Goal: Information Seeking & Learning: Learn about a topic

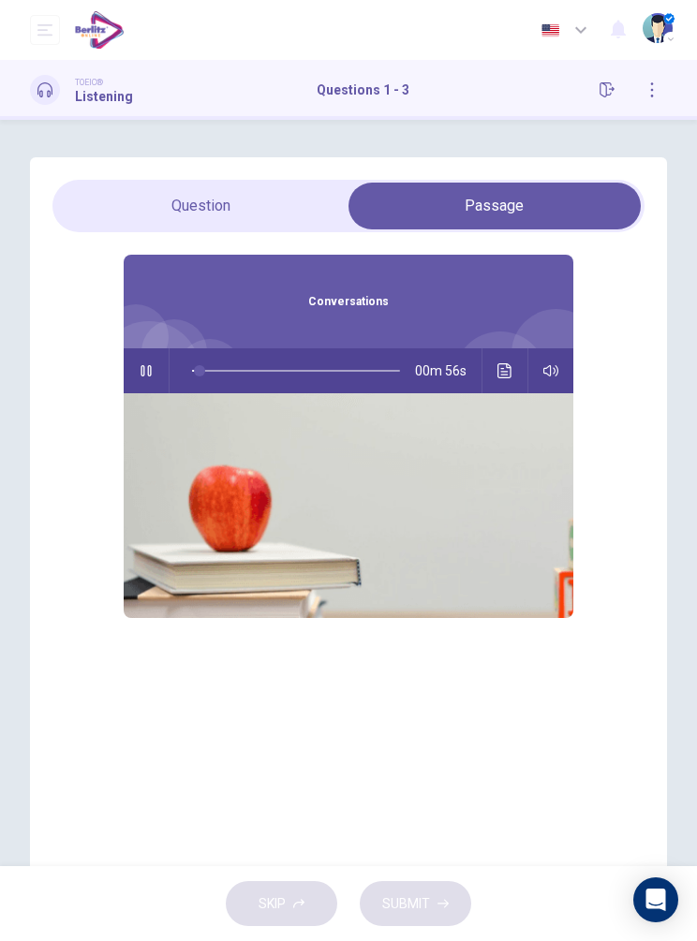
click at [158, 367] on button "button" at bounding box center [146, 370] width 30 height 45
click at [135, 378] on button "button" at bounding box center [146, 370] width 30 height 45
click at [151, 168] on div "1 . What are the speakers talking about? A Canceling an appointment B Negotiati…" at bounding box center [348, 515] width 637 height 717
type input "*"
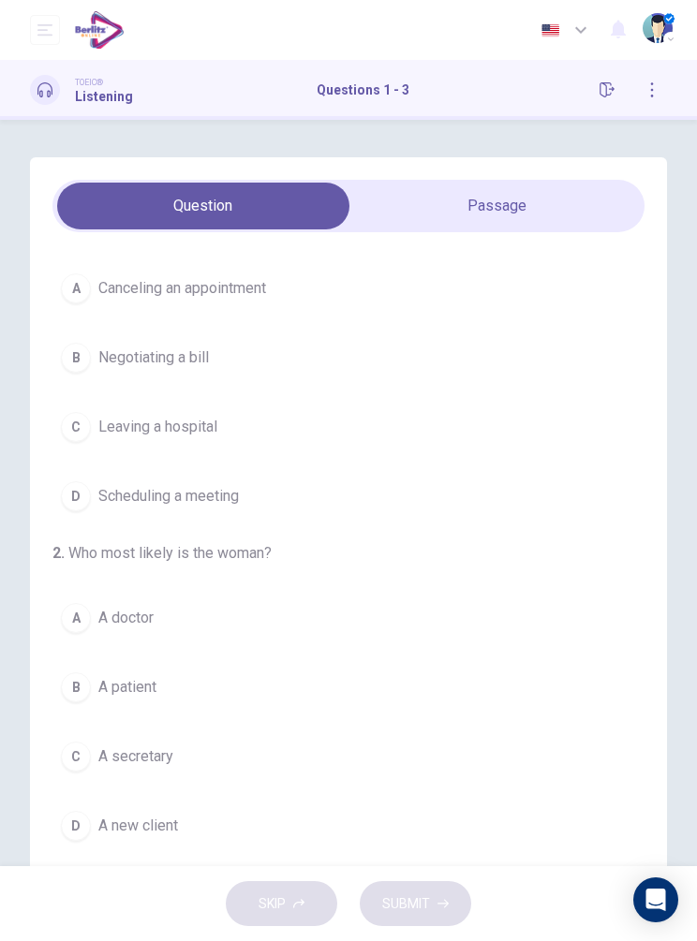
scroll to position [54, 0]
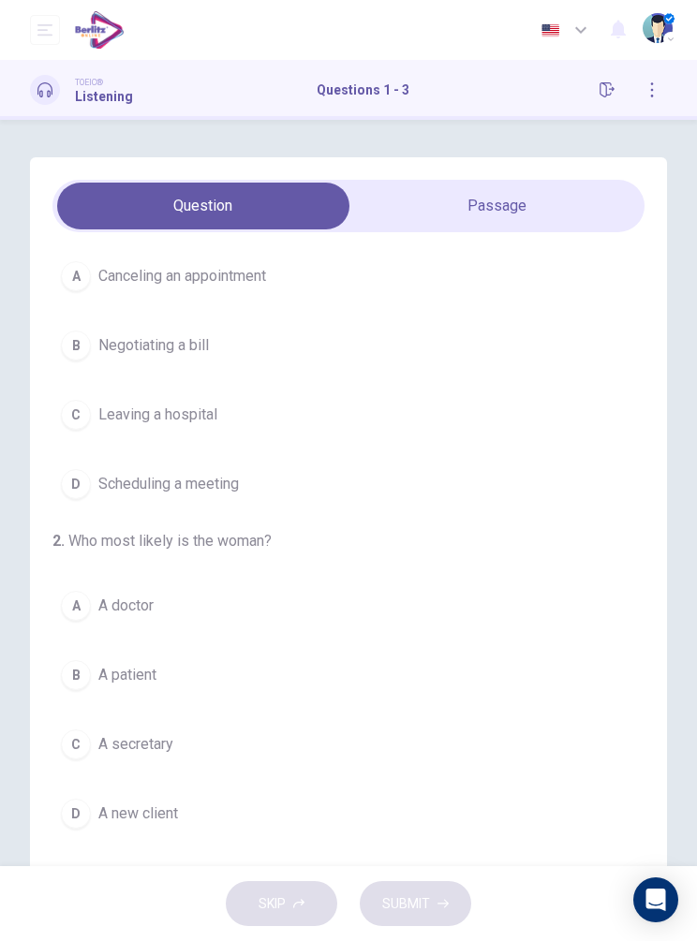
click at [258, 288] on button "A Canceling an appointment" at bounding box center [348, 276] width 592 height 47
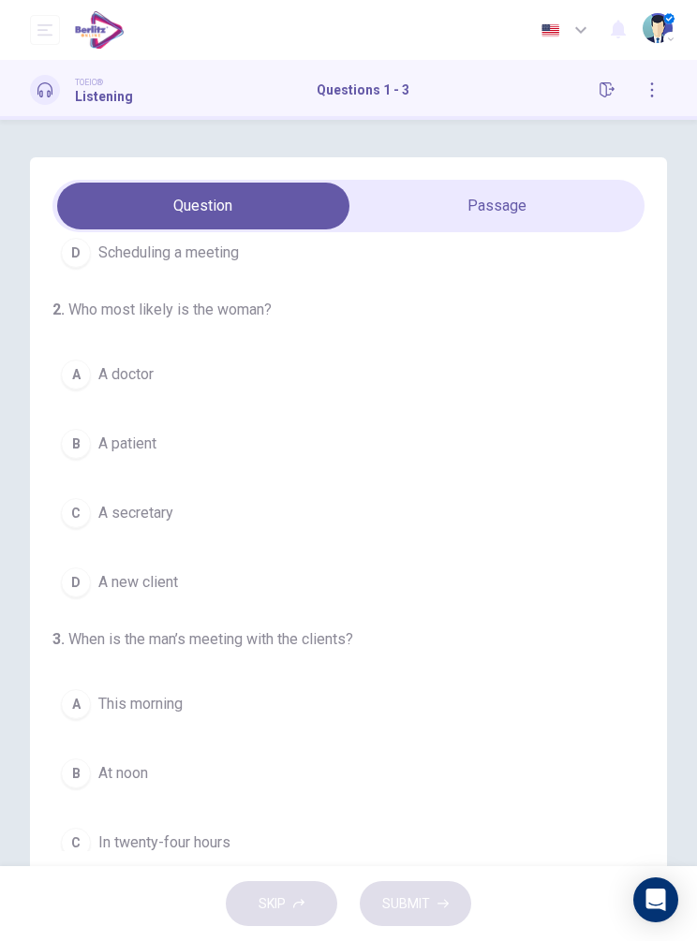
scroll to position [287, 0]
click at [219, 512] on button "C A secretary" at bounding box center [348, 512] width 592 height 47
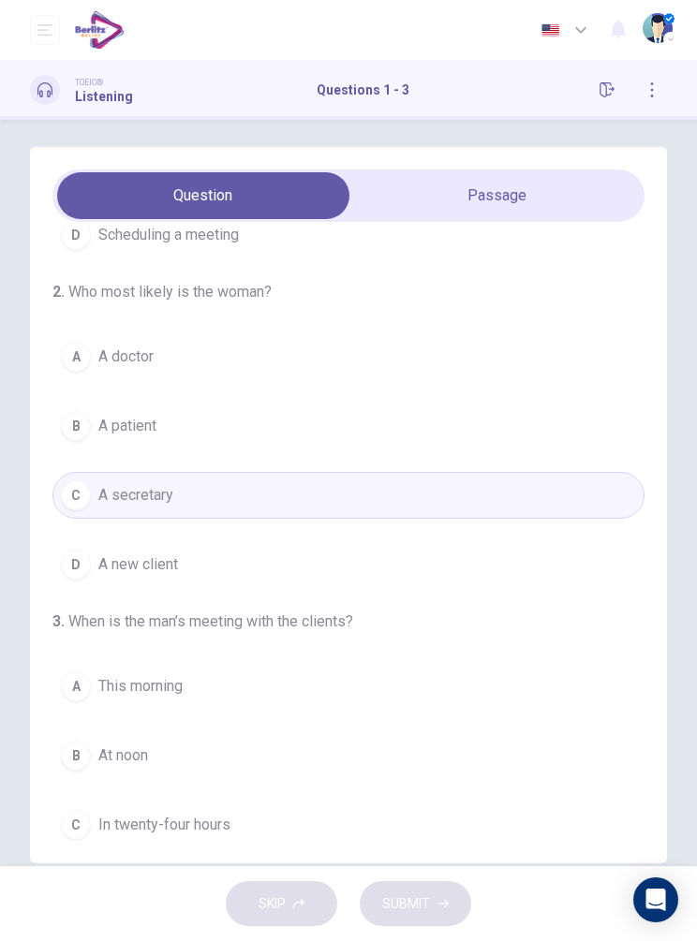
scroll to position [15, 0]
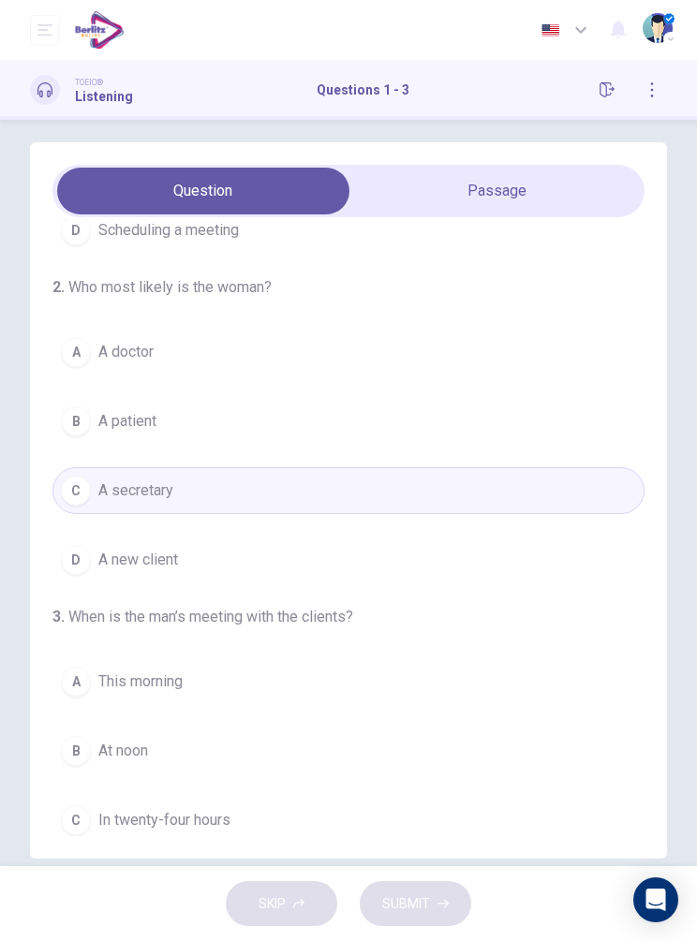
click at [0, 149] on div "1 . What are the speakers talking about? A Canceling an appointment B Negotiati…" at bounding box center [348, 500] width 697 height 717
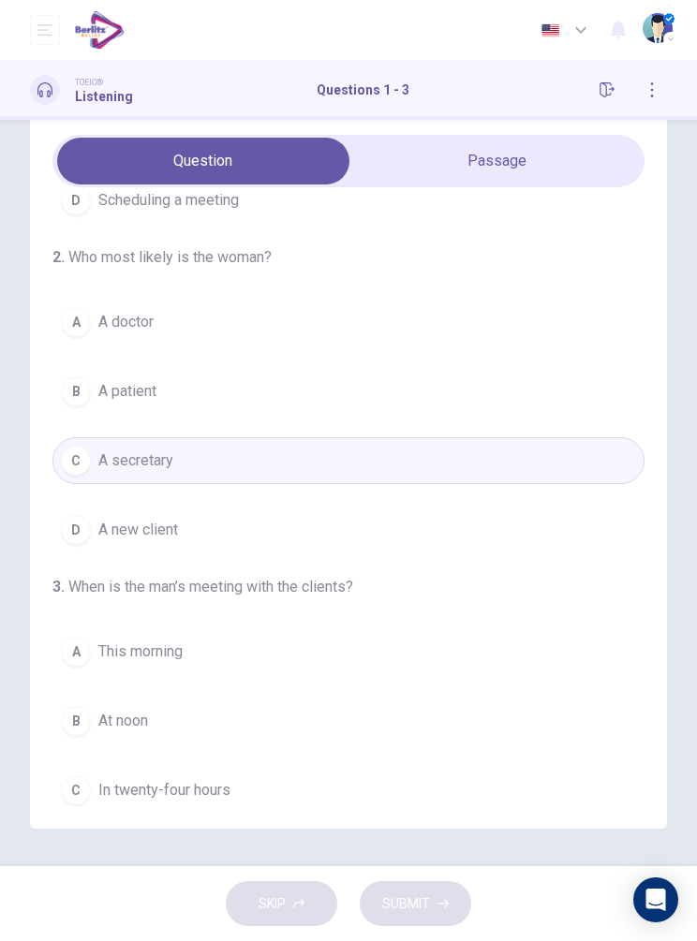
scroll to position [122, 0]
click at [234, 767] on button "C In twenty-four hours" at bounding box center [348, 790] width 592 height 47
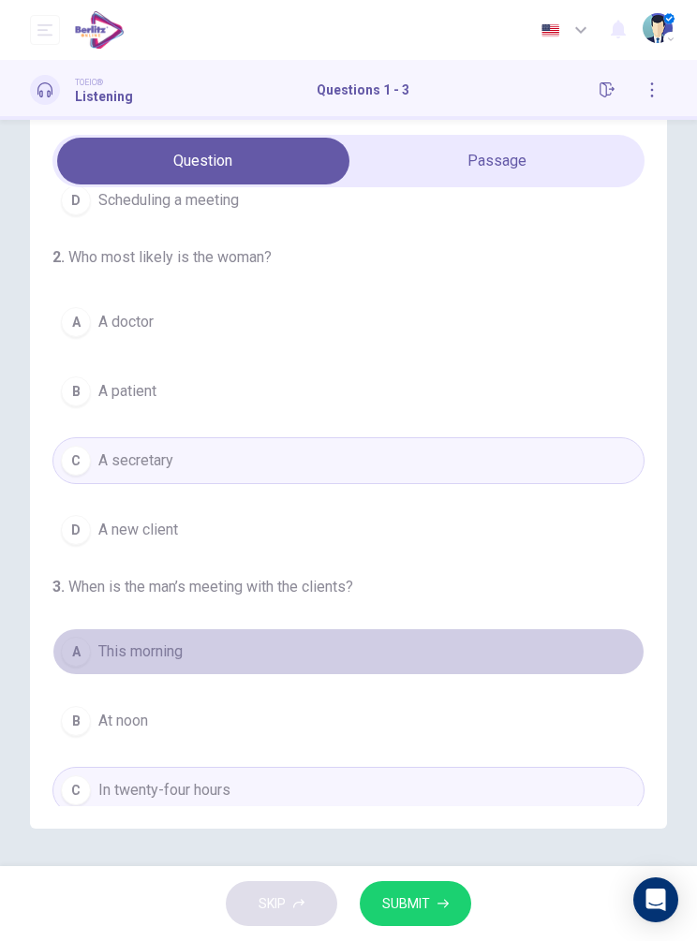
click at [267, 628] on button "A This morning" at bounding box center [348, 651] width 592 height 47
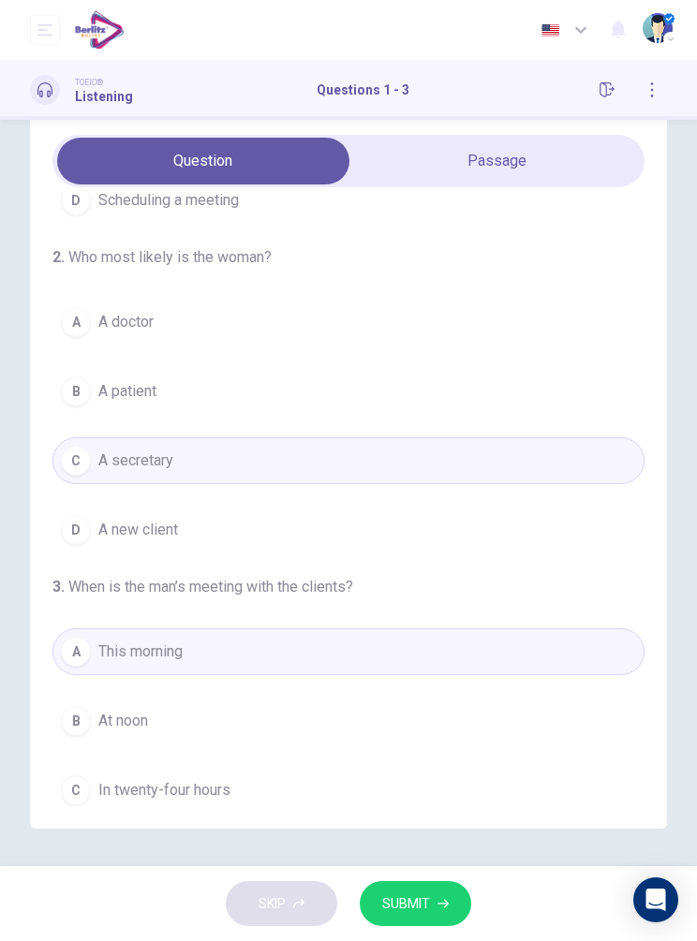
click at [424, 893] on span "SUBMIT" at bounding box center [406, 904] width 48 height 23
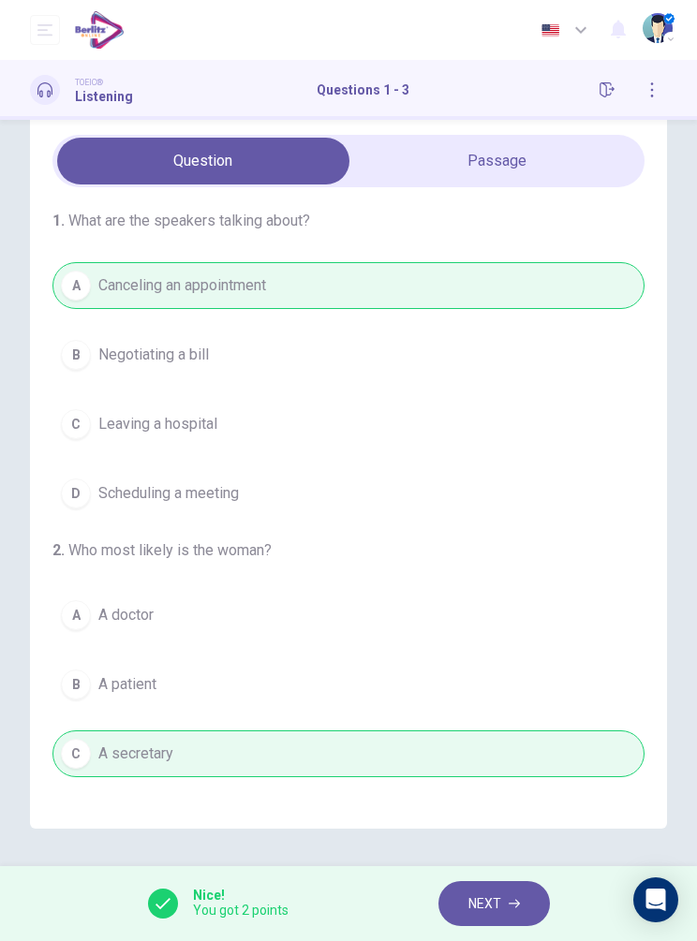
scroll to position [0, 0]
click at [505, 923] on button "NEXT" at bounding box center [493, 904] width 111 height 46
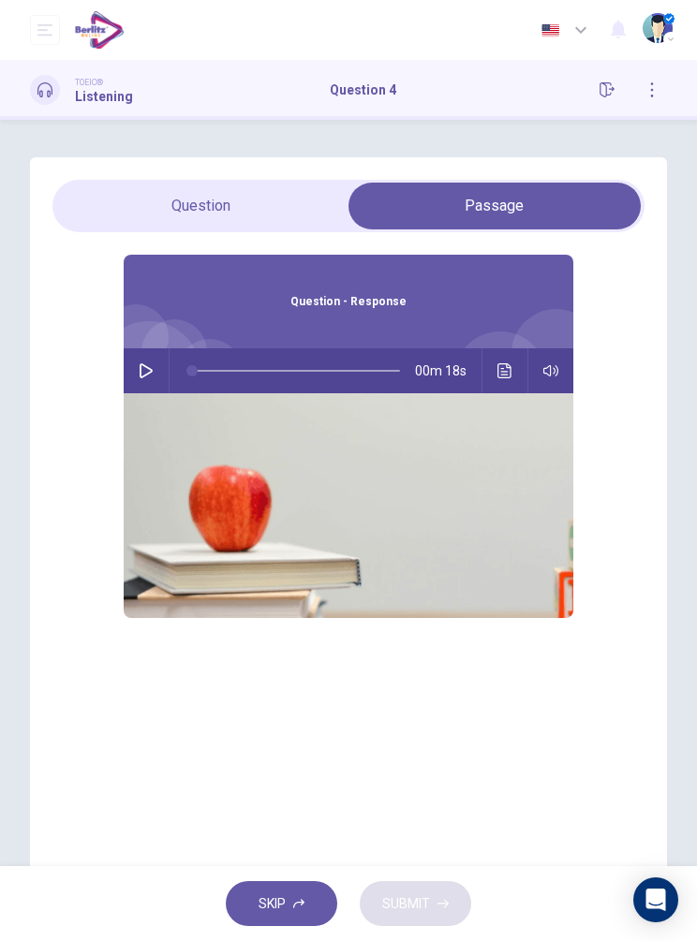
click at [134, 359] on button "button" at bounding box center [146, 370] width 30 height 45
type input "*"
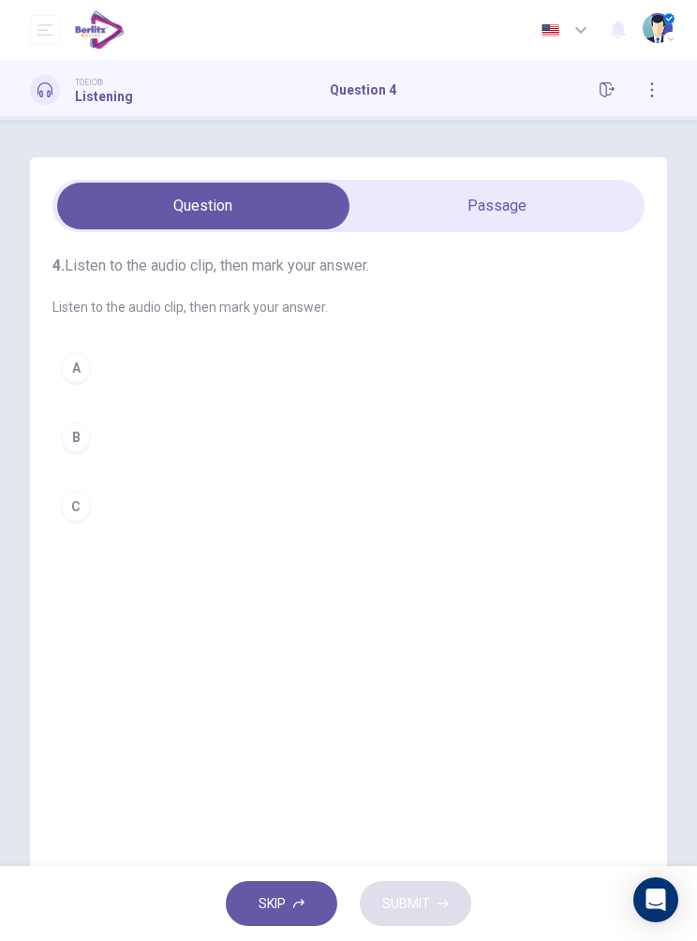
click at [185, 437] on button "B" at bounding box center [348, 437] width 592 height 47
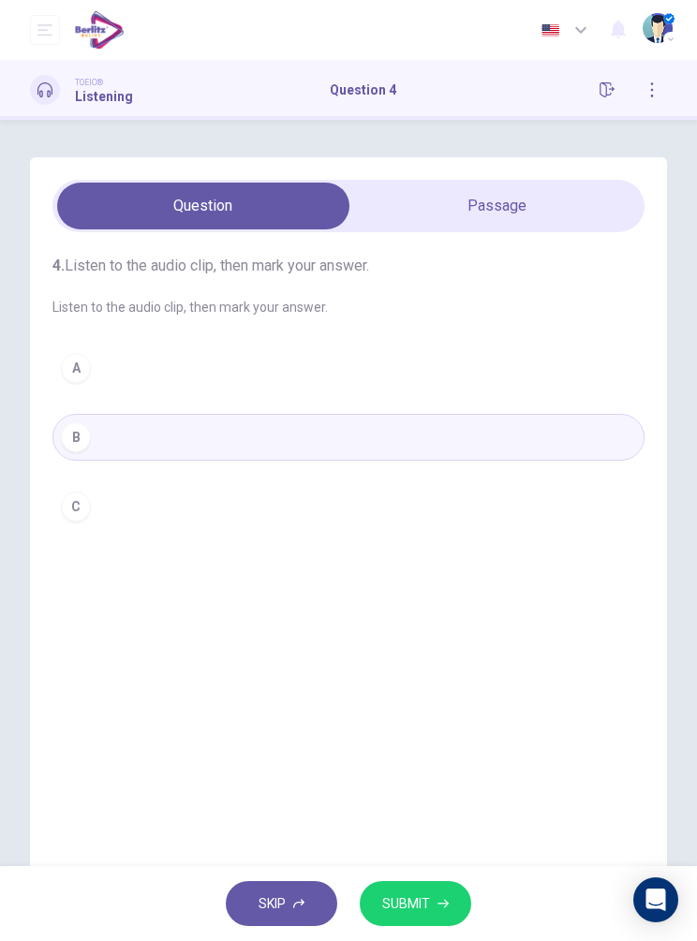
click at [419, 876] on div "SKIP SUBMIT" at bounding box center [348, 903] width 697 height 75
click at [417, 898] on span "SUBMIT" at bounding box center [406, 904] width 48 height 23
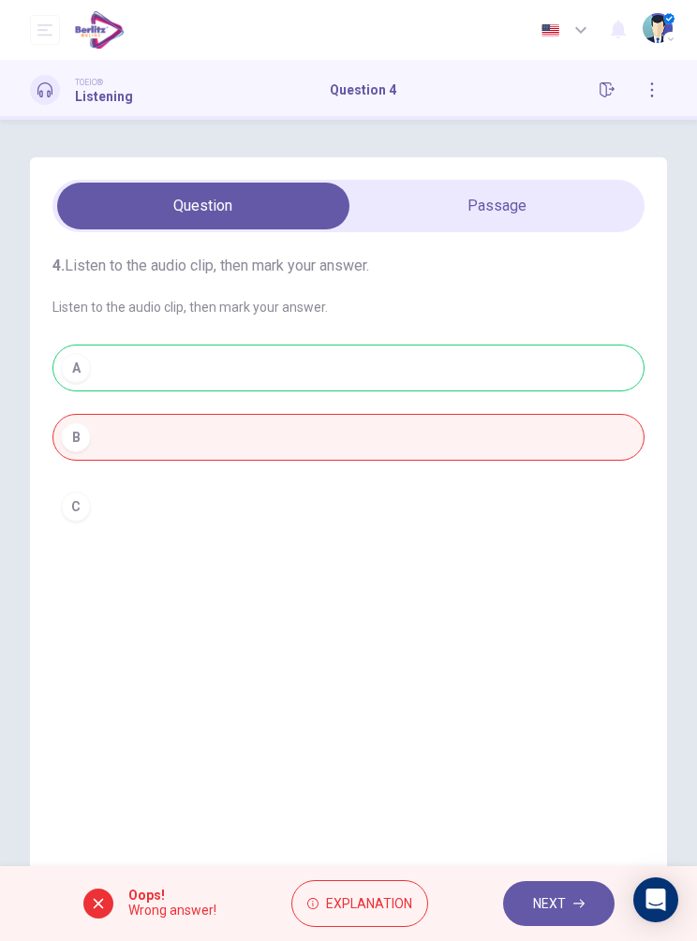
click at [372, 924] on button "Explanation" at bounding box center [359, 904] width 137 height 48
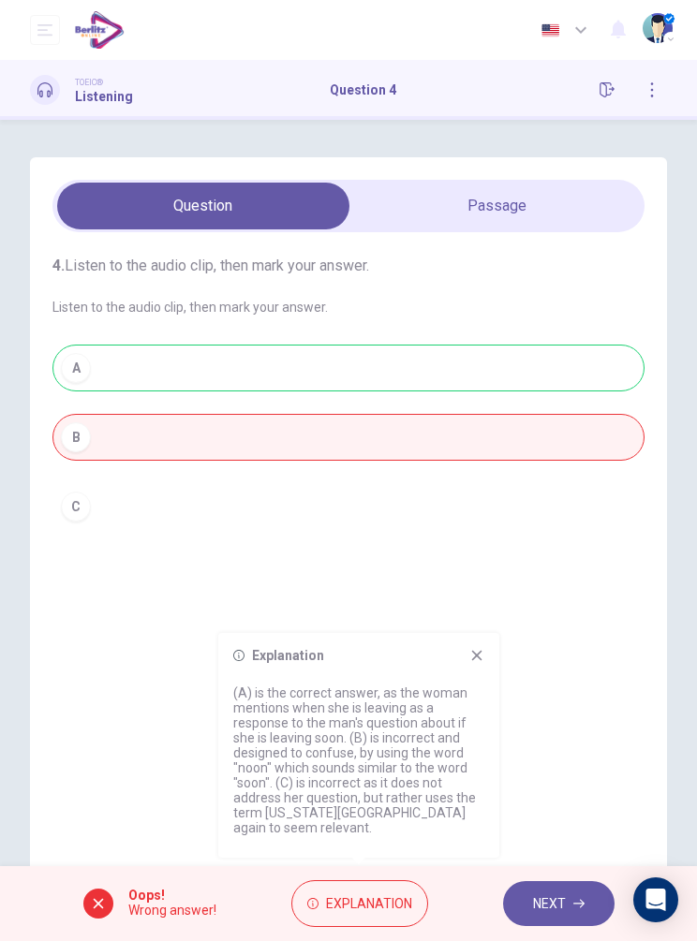
click at [552, 917] on button "NEXT" at bounding box center [558, 904] width 111 height 46
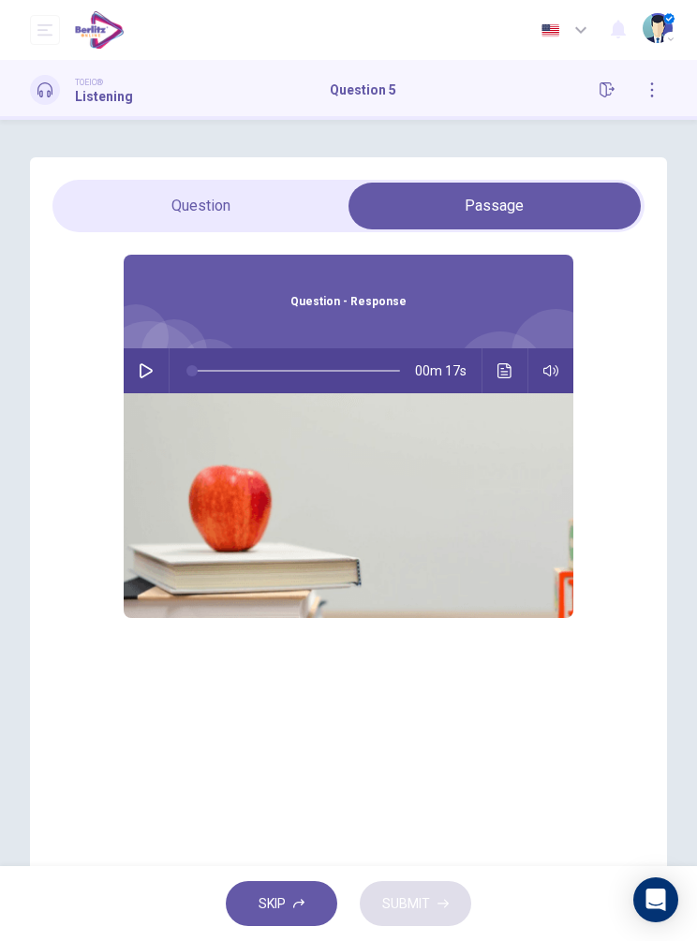
click at [139, 355] on button "button" at bounding box center [146, 370] width 30 height 45
type input "**"
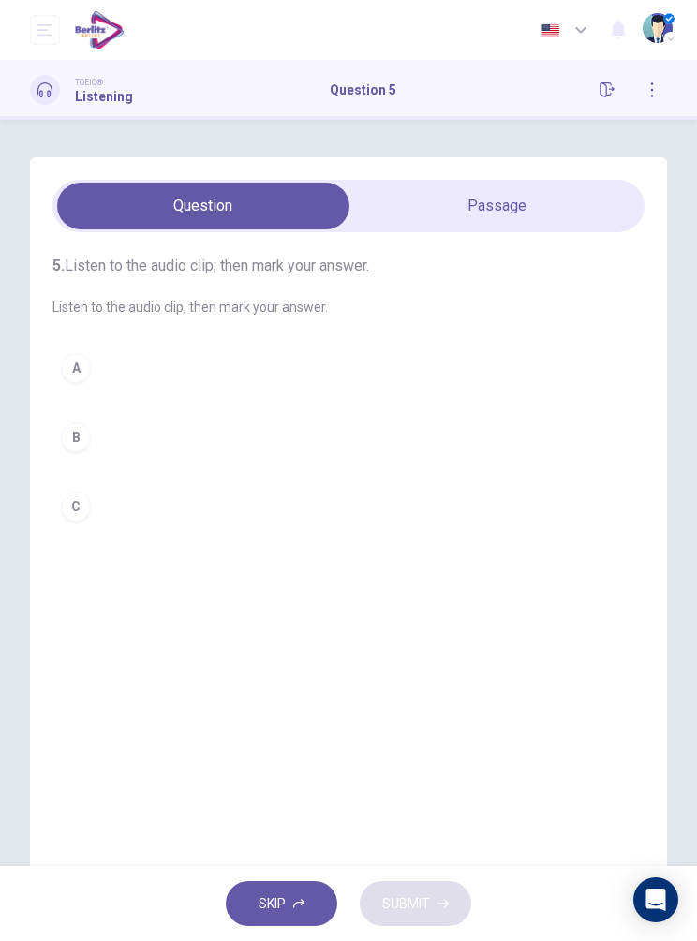
click at [181, 347] on button "A" at bounding box center [348, 368] width 592 height 47
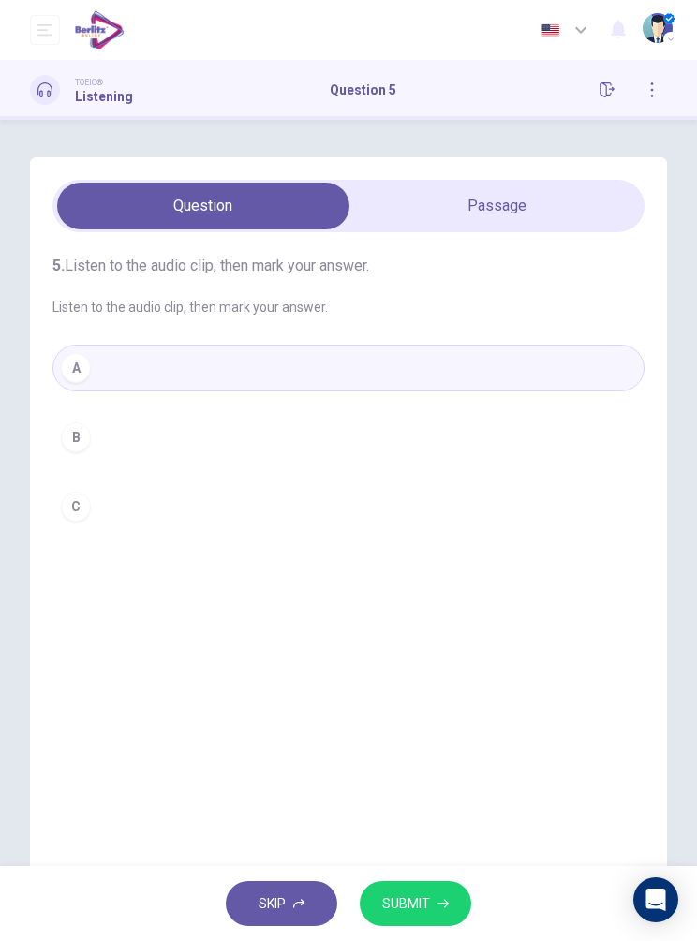
click at [421, 914] on span "SUBMIT" at bounding box center [406, 904] width 48 height 23
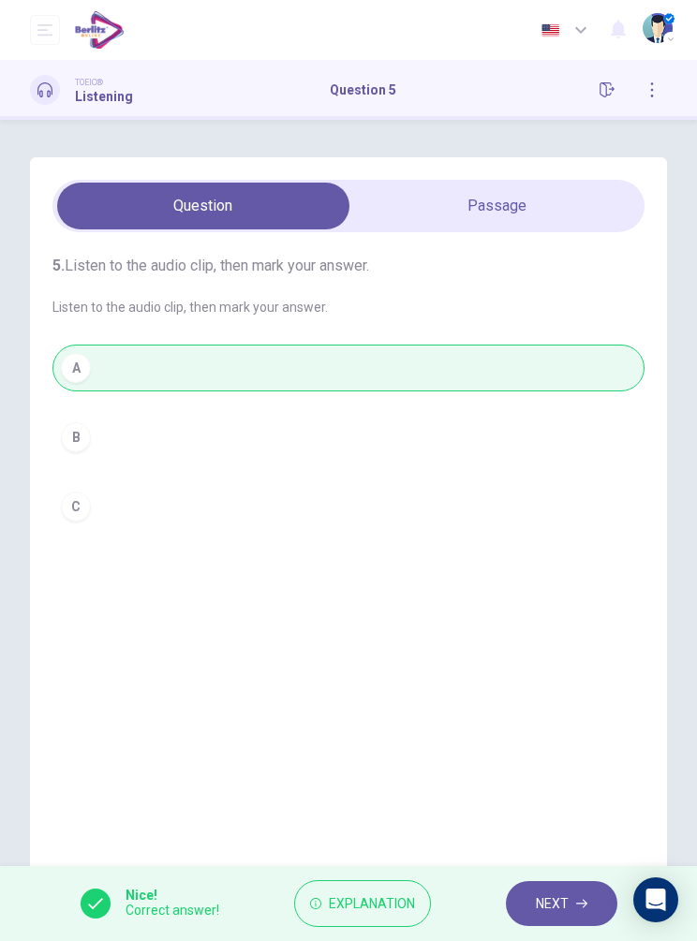
click at [556, 902] on span "NEXT" at bounding box center [552, 904] width 33 height 23
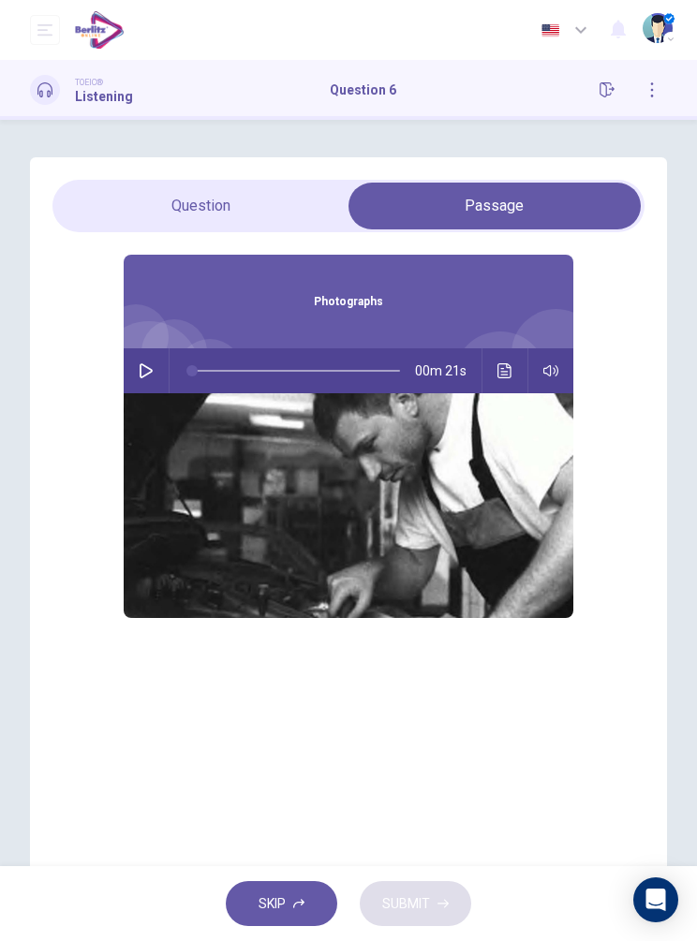
click at [152, 368] on icon "button" at bounding box center [146, 370] width 15 height 15
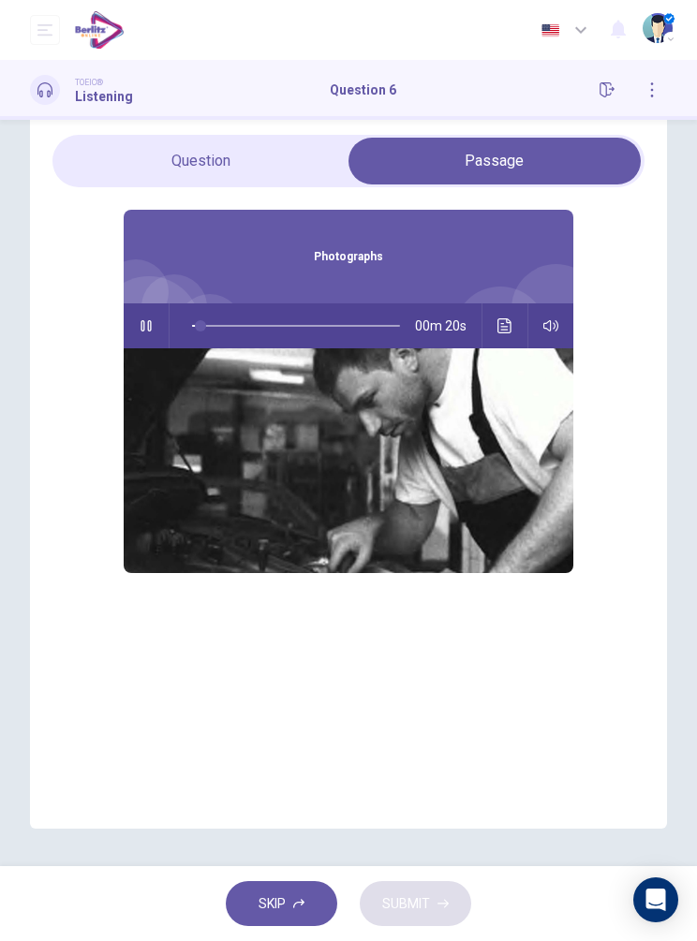
click at [430, 449] on img at bounding box center [349, 460] width 450 height 225
click at [472, 460] on img at bounding box center [349, 460] width 450 height 225
click at [515, 499] on img at bounding box center [349, 460] width 450 height 225
click at [429, 403] on img at bounding box center [349, 460] width 450 height 225
click at [511, 318] on icon "Click to see the audio transcription" at bounding box center [504, 325] width 15 height 15
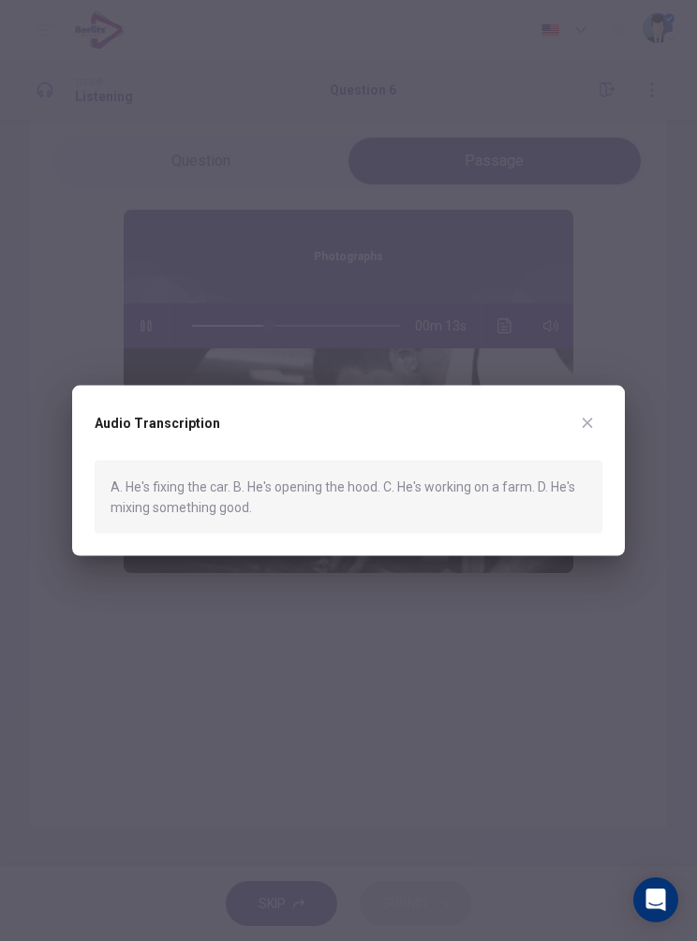
click at [636, 406] on div at bounding box center [348, 470] width 697 height 941
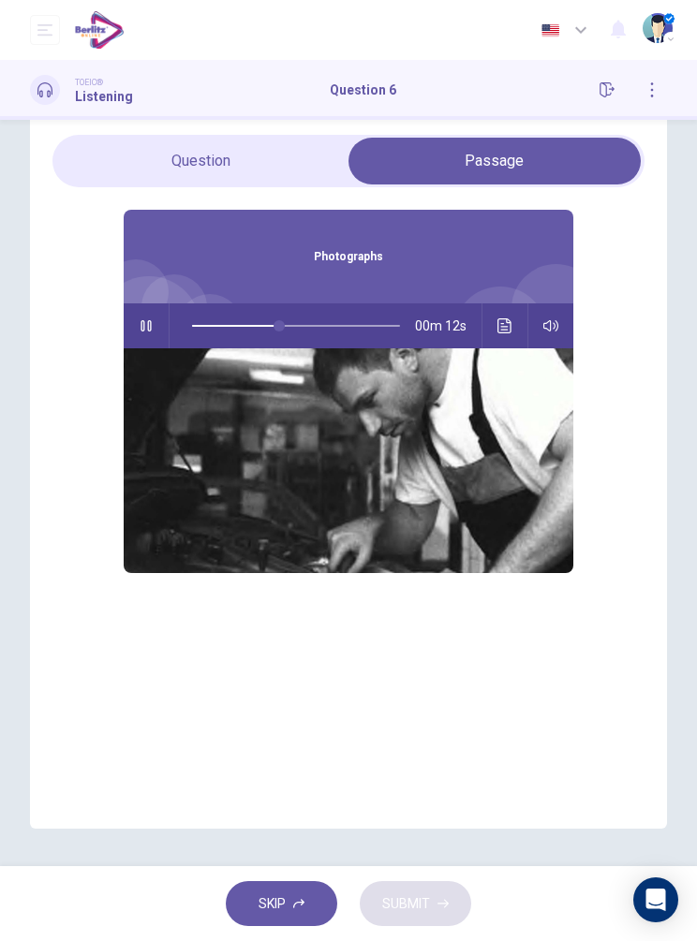
click at [605, 398] on div "Photographs 00m 12s" at bounding box center [348, 391] width 592 height 408
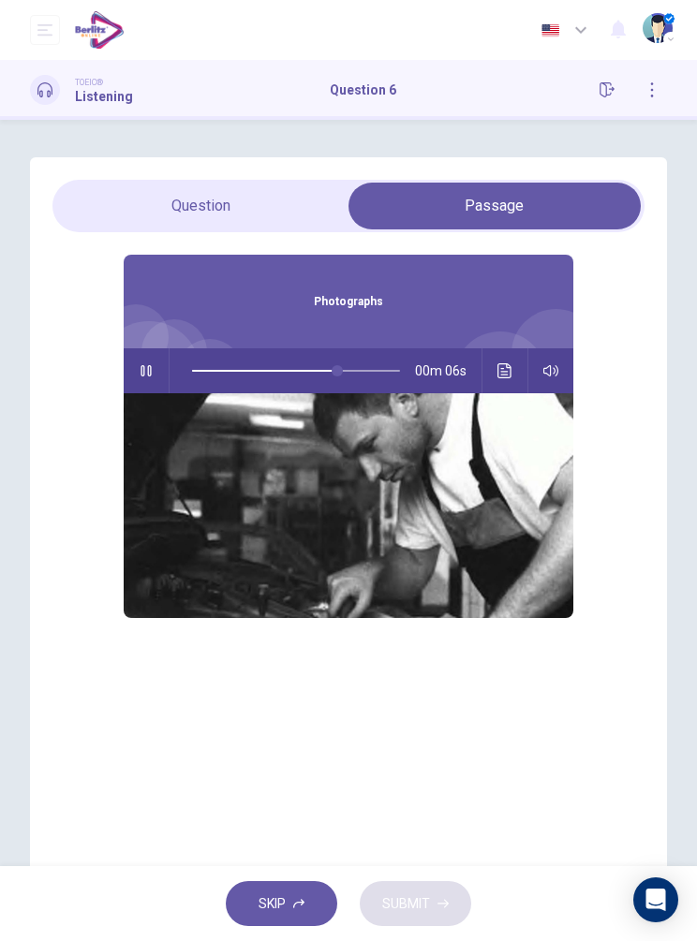
scroll to position [0, 0]
type input "**"
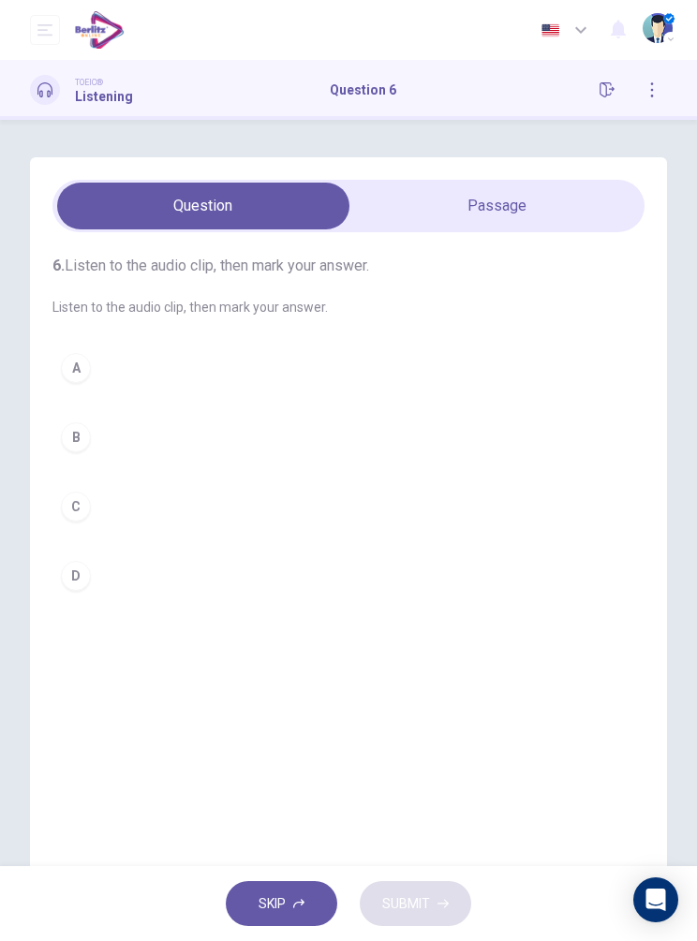
click at [160, 382] on button "A" at bounding box center [348, 368] width 592 height 47
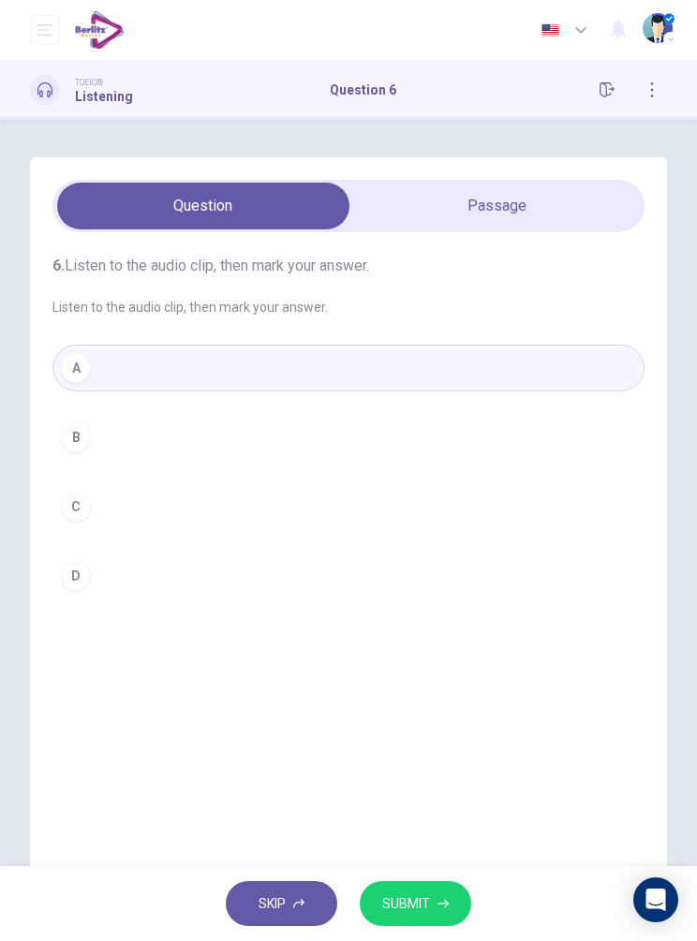
click at [408, 896] on span "SUBMIT" at bounding box center [406, 904] width 48 height 23
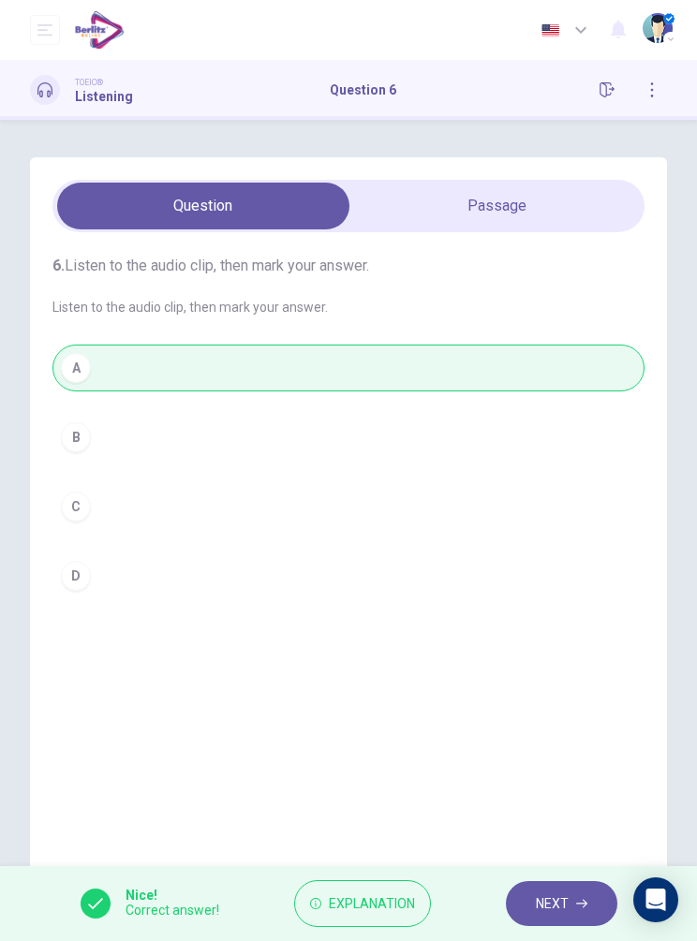
click at [522, 908] on button "NEXT" at bounding box center [561, 904] width 111 height 46
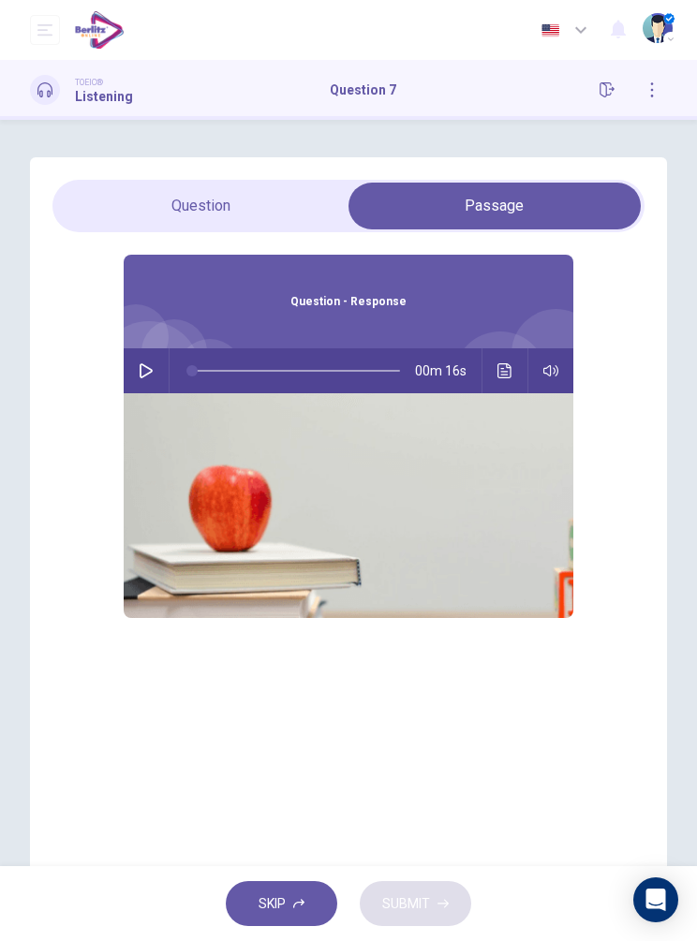
click at [133, 374] on button "button" at bounding box center [146, 370] width 30 height 45
type input "**"
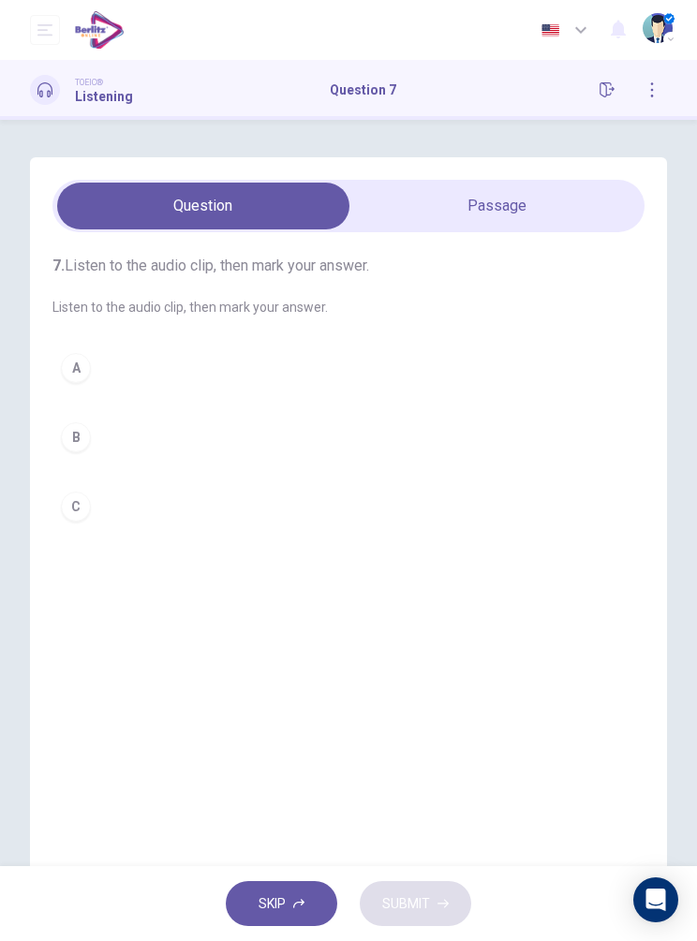
click at [131, 429] on button "B" at bounding box center [348, 437] width 592 height 47
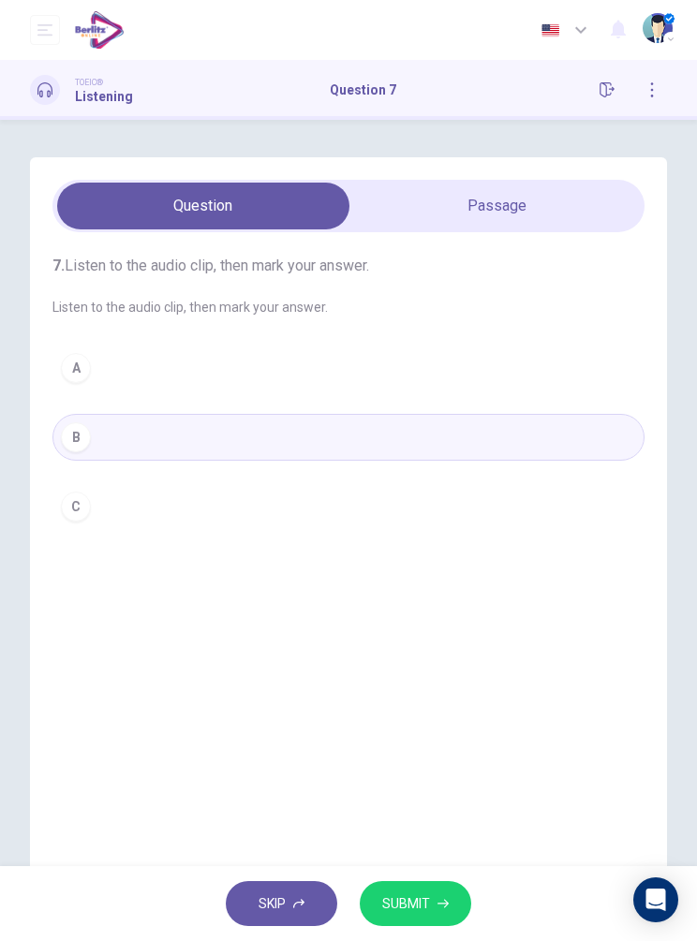
click at [216, 509] on button "C" at bounding box center [348, 506] width 592 height 47
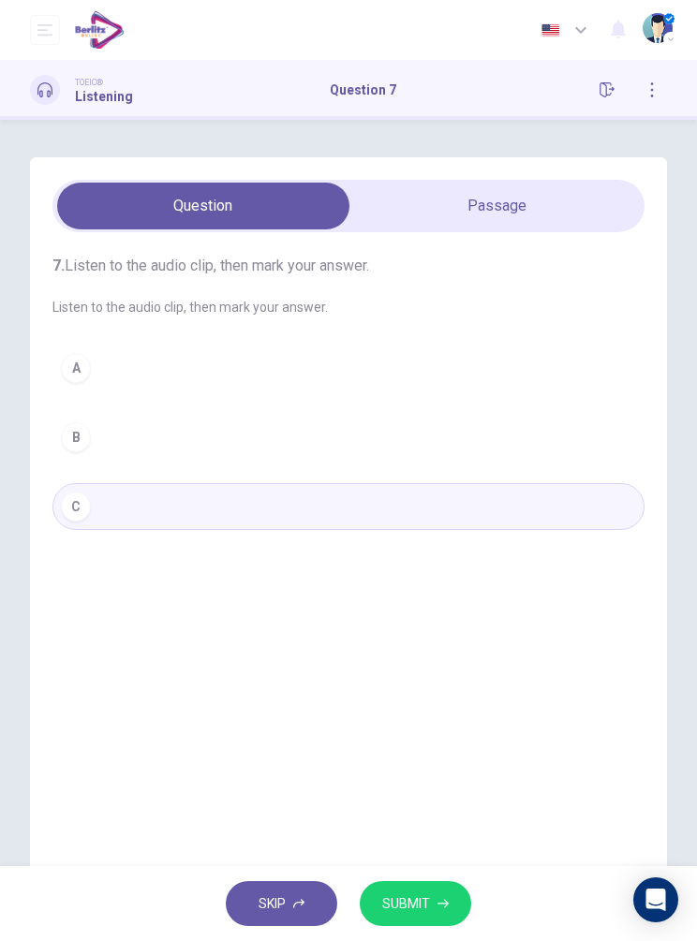
click at [426, 920] on button "SUBMIT" at bounding box center [415, 904] width 111 height 46
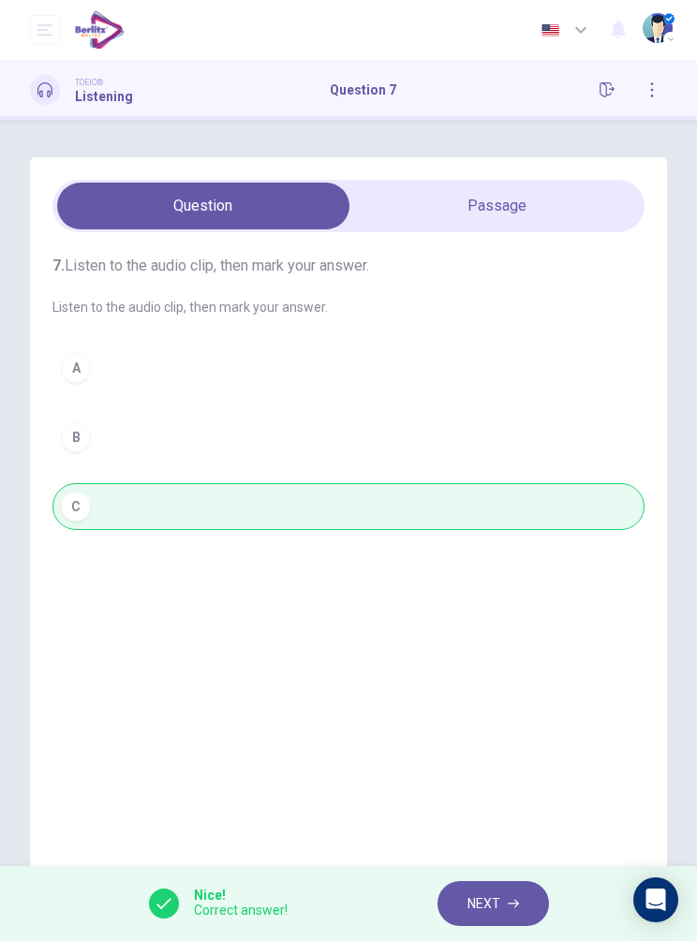
click at [477, 919] on button "NEXT" at bounding box center [492, 904] width 111 height 46
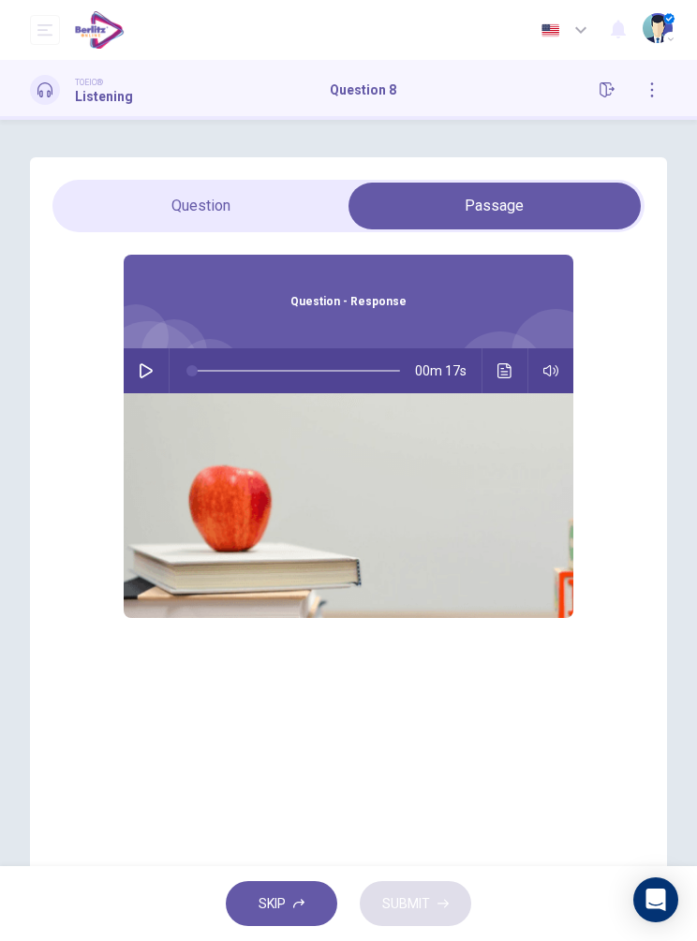
click at [159, 380] on button "button" at bounding box center [146, 370] width 30 height 45
click at [152, 360] on button "button" at bounding box center [146, 370] width 30 height 45
type input "**"
